Goal: Find specific page/section: Find specific page/section

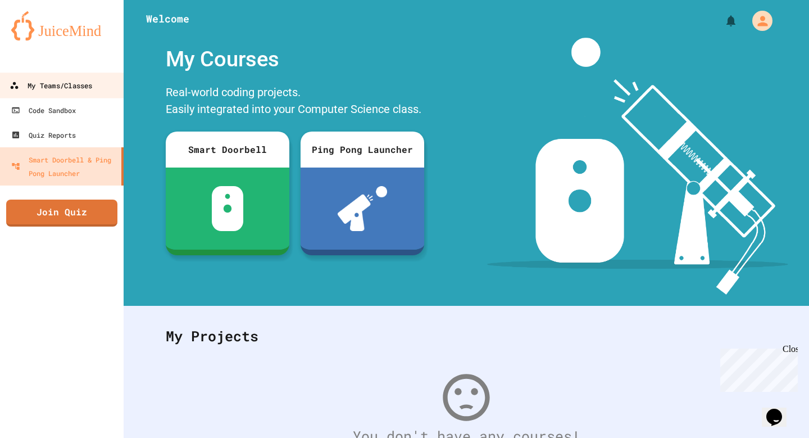
click at [66, 91] on div "My Teams/Classes" at bounding box center [51, 86] width 83 height 14
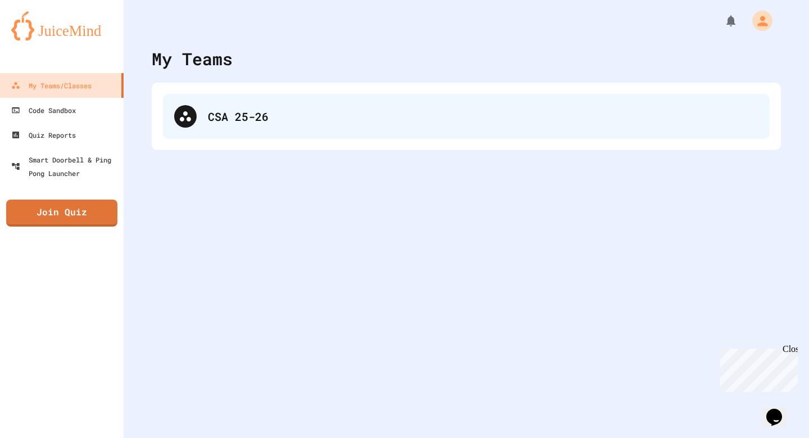
click at [216, 125] on div "CSA 25-26" at bounding box center [466, 116] width 607 height 45
